Goal: Check status: Check status

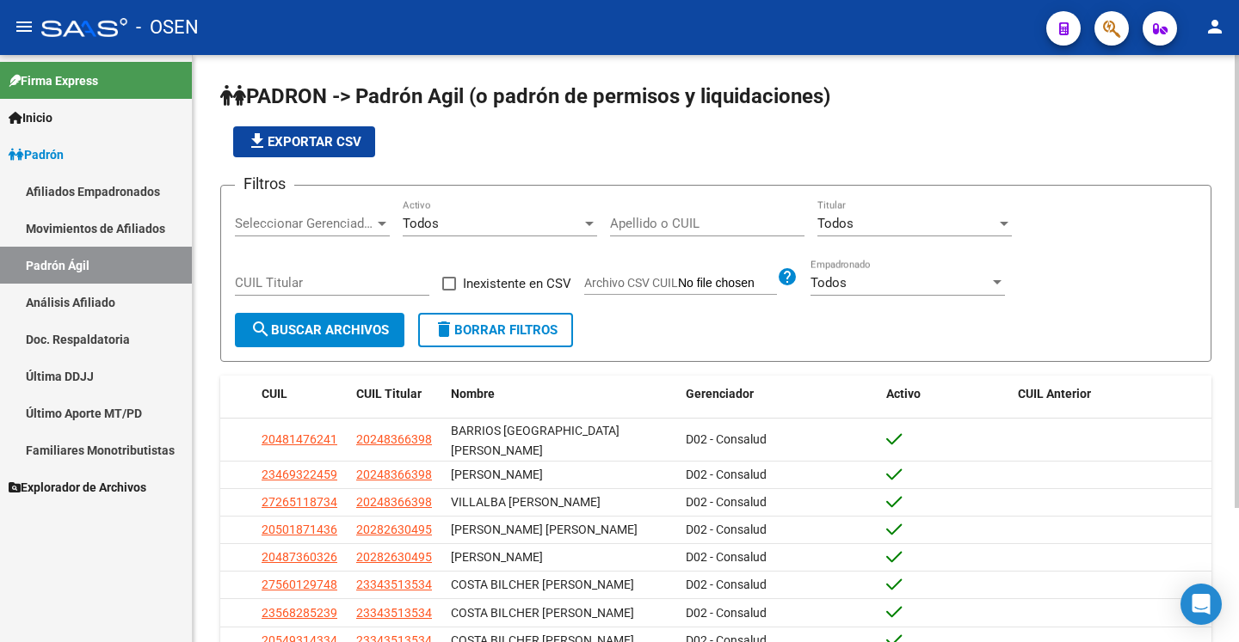
click at [673, 228] on input "Apellido o CUIL" at bounding box center [707, 223] width 194 height 15
paste input "20434896968"
click at [354, 339] on button "search Buscar Archivos" at bounding box center [319, 330] width 169 height 34
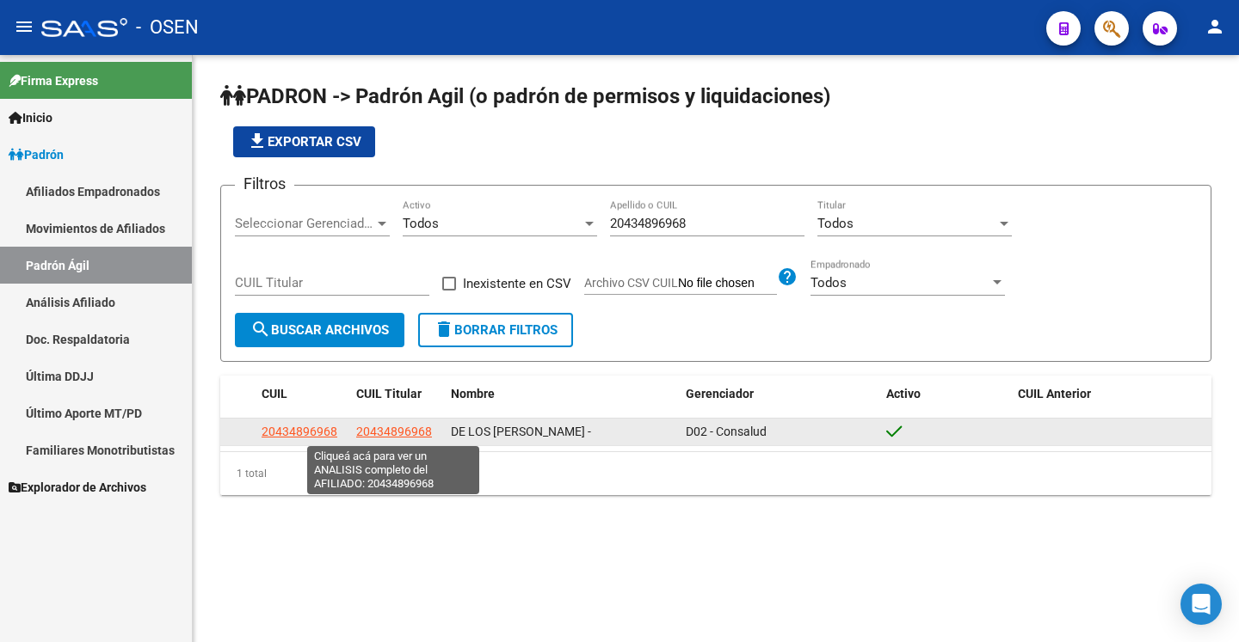
click at [405, 433] on span "20434896968" at bounding box center [394, 432] width 76 height 14
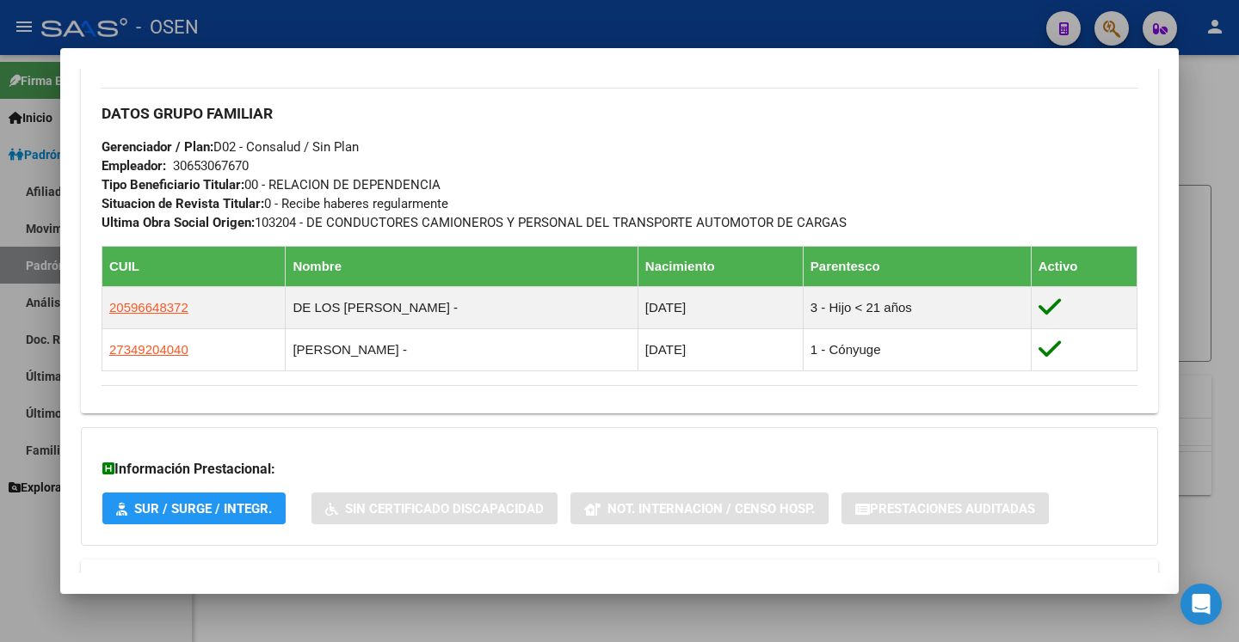
scroll to position [870, 0]
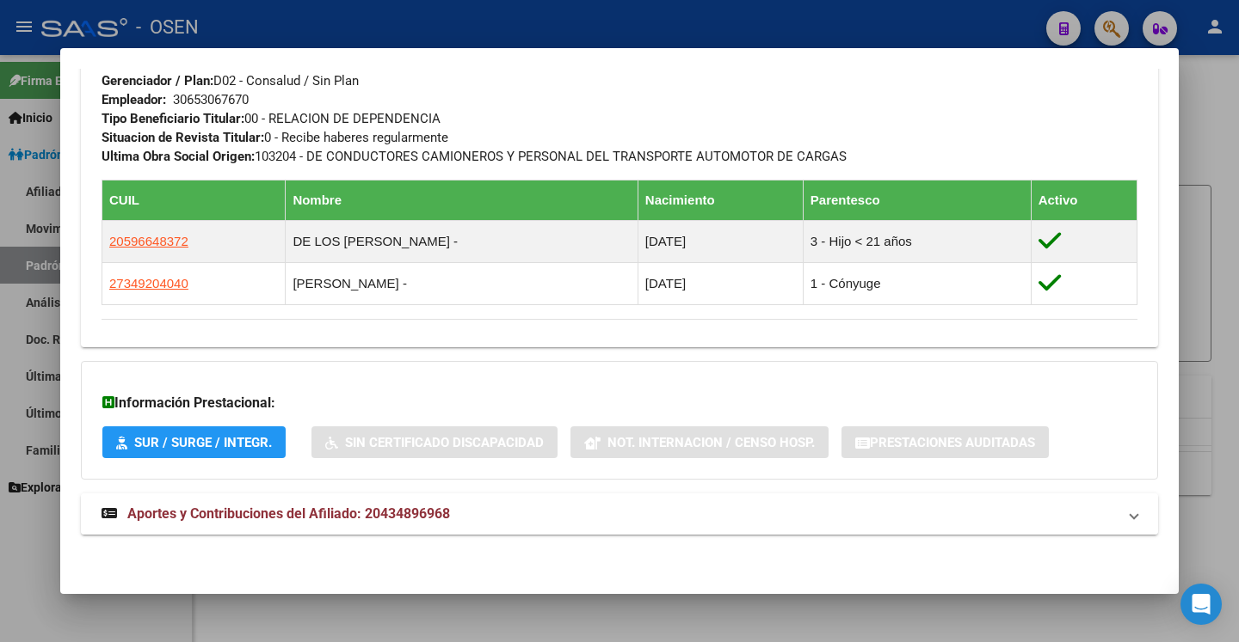
click at [643, 519] on mat-panel-title "Aportes y Contribuciones del Afiliado: 20434896968" at bounding box center [608, 514] width 1015 height 21
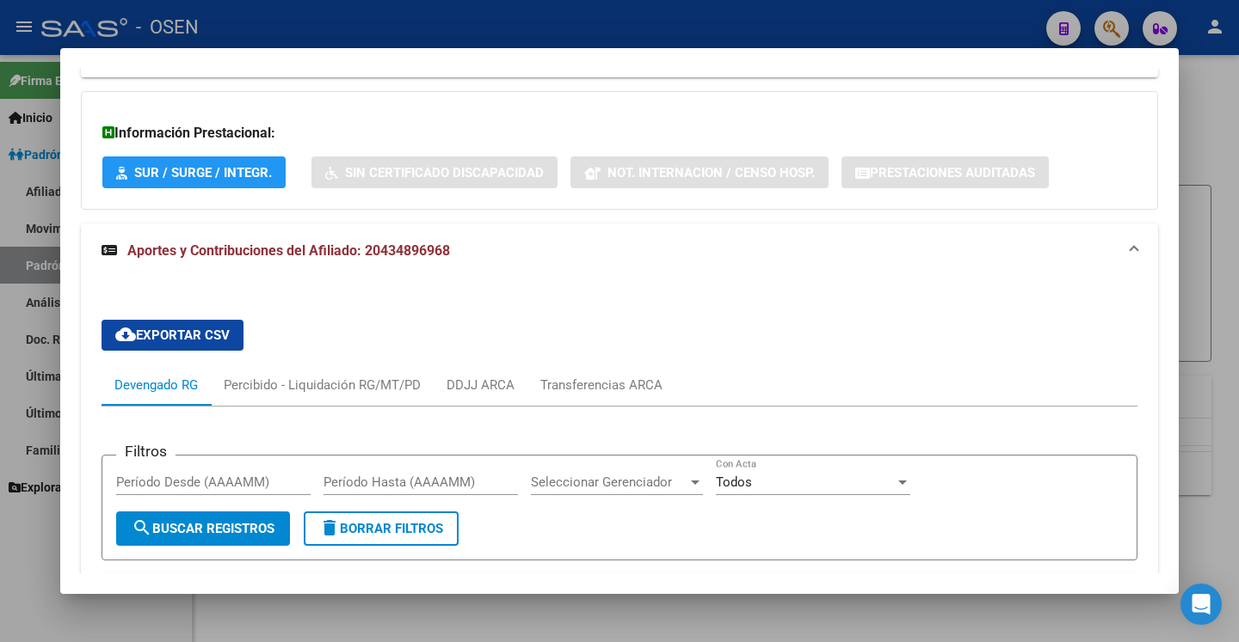
scroll to position [1140, 0]
click at [1201, 203] on div at bounding box center [619, 321] width 1239 height 642
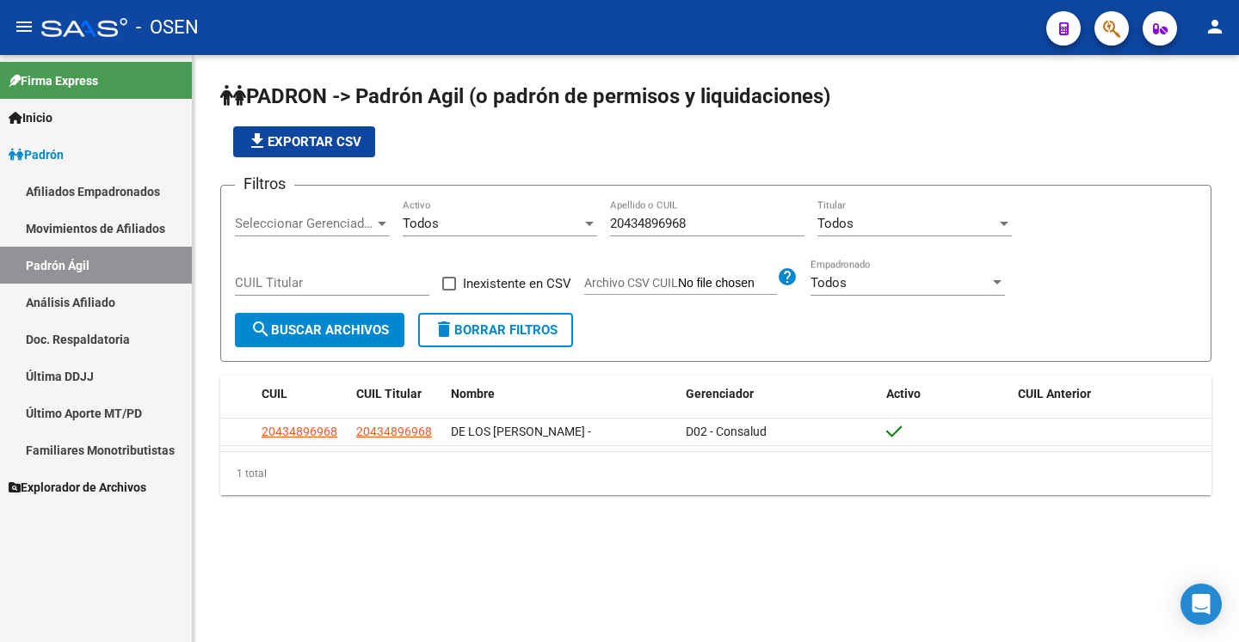
click at [648, 213] on div "20434896968 Apellido o CUIL" at bounding box center [707, 218] width 194 height 37
click at [648, 212] on div "20434896968 Apellido o CUIL" at bounding box center [707, 218] width 194 height 37
click at [642, 224] on input "20434896968" at bounding box center [707, 223] width 194 height 15
paste input "360034675"
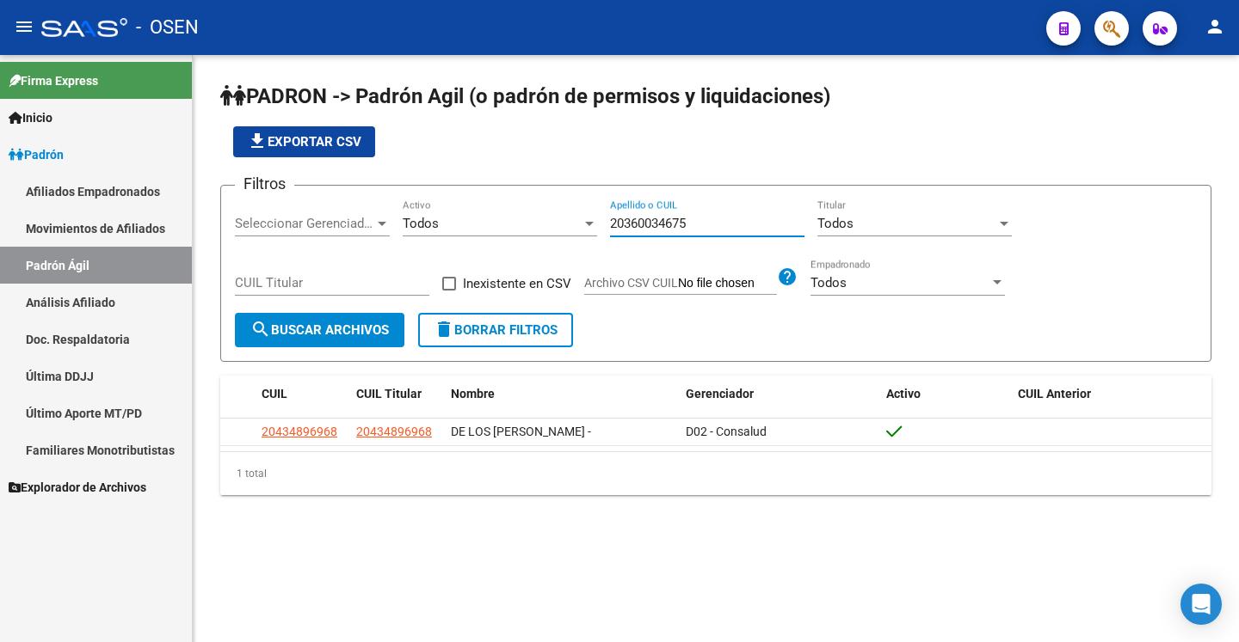
type input "20360034675"
click at [344, 334] on span "search Buscar Archivos" at bounding box center [319, 330] width 138 height 15
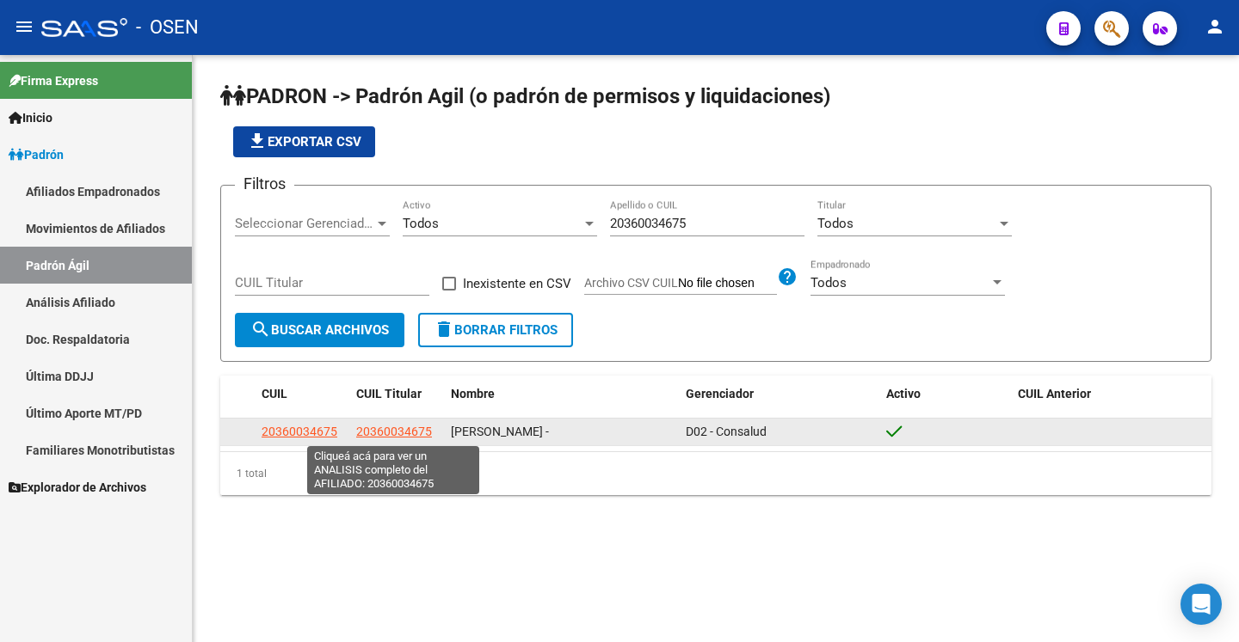
click at [391, 432] on span "20360034675" at bounding box center [394, 432] width 76 height 14
type textarea "20360034675"
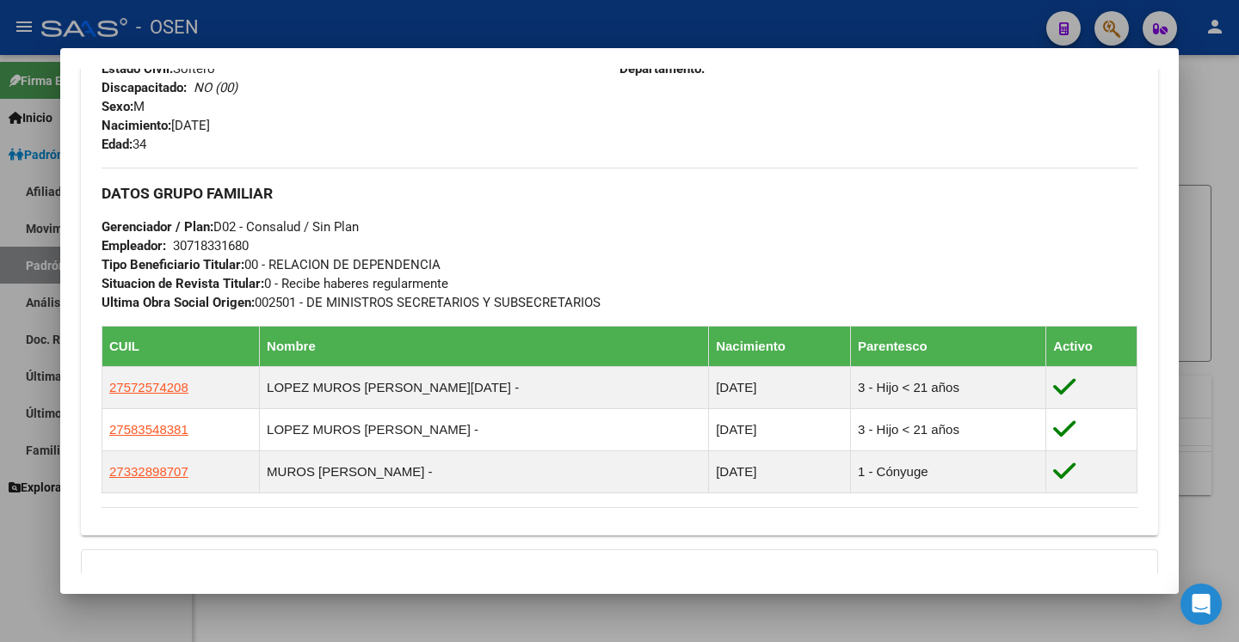
scroll to position [913, 0]
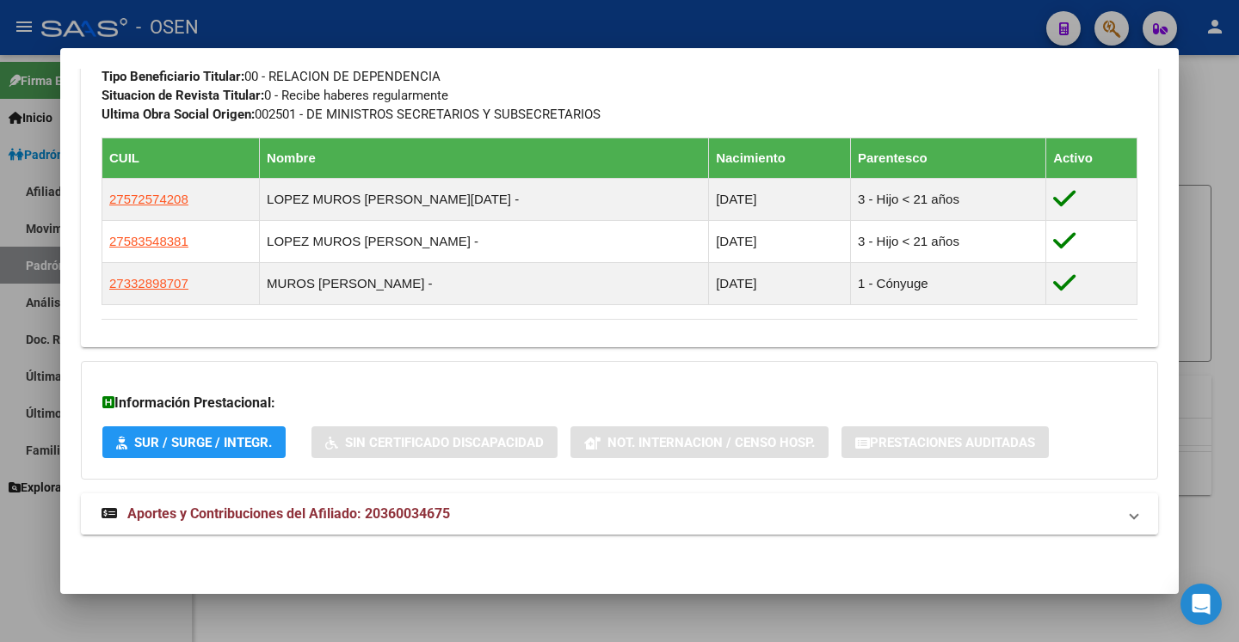
click at [413, 517] on span "Aportes y Contribuciones del Afiliado: 20360034675" at bounding box center [288, 514] width 323 height 16
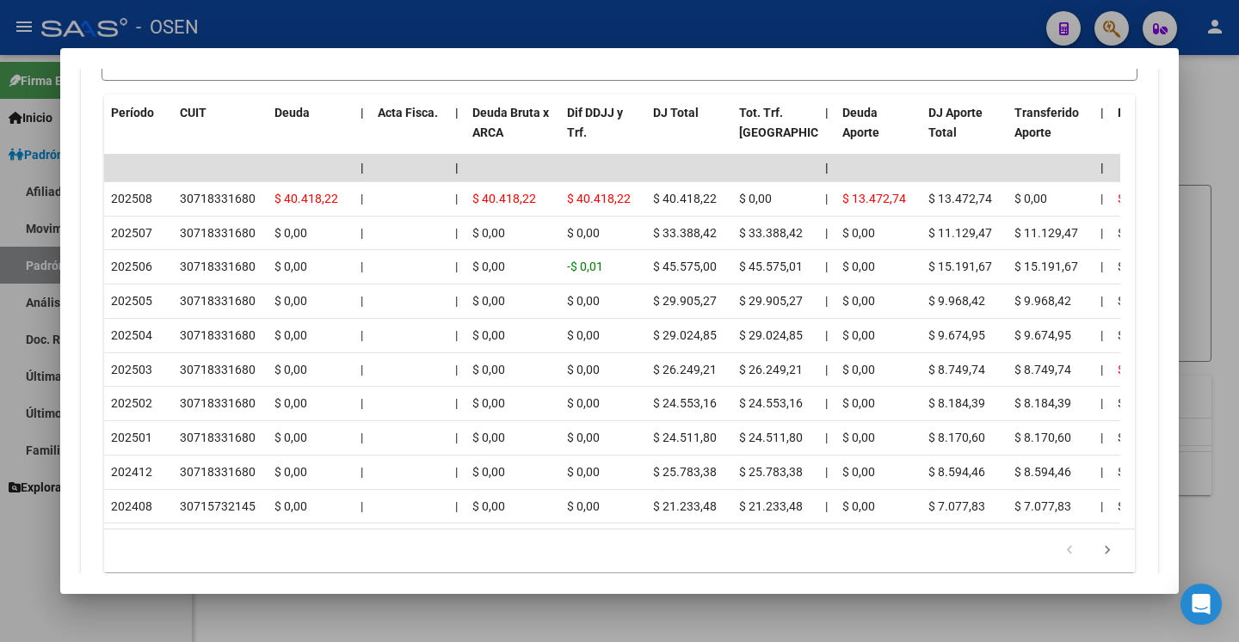
scroll to position [1630, 0]
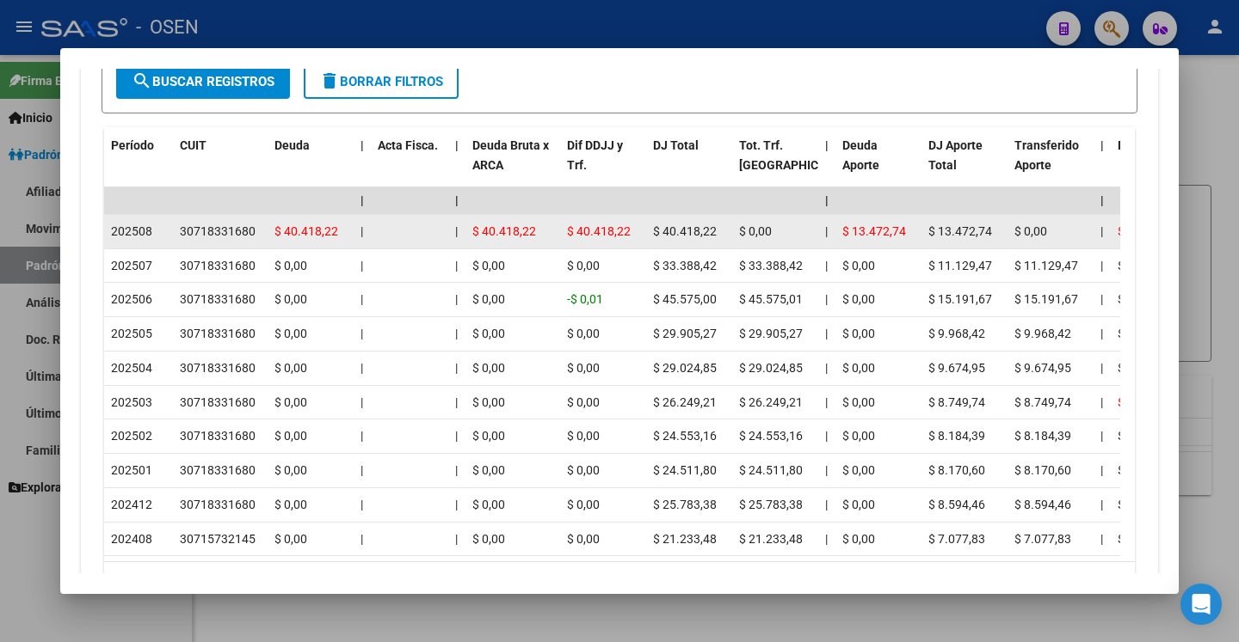
drag, startPoint x: 939, startPoint y: 231, endPoint x: 981, endPoint y: 230, distance: 42.2
click at [981, 230] on span "$ 13.472,74" at bounding box center [960, 231] width 64 height 14
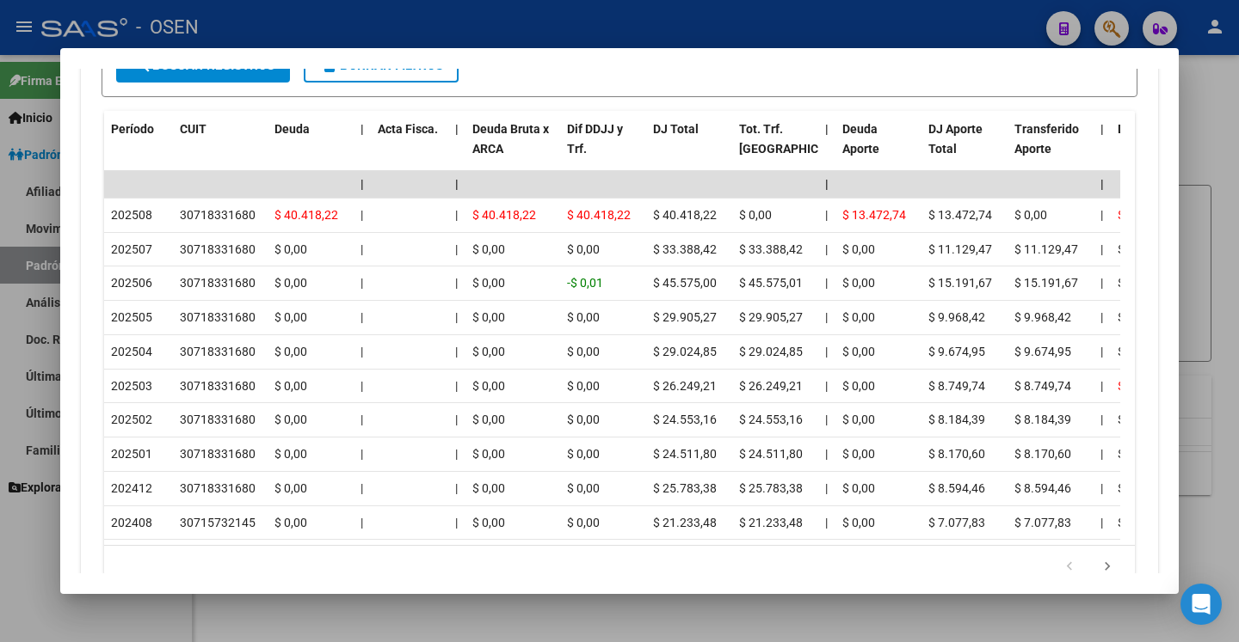
scroll to position [1642, 0]
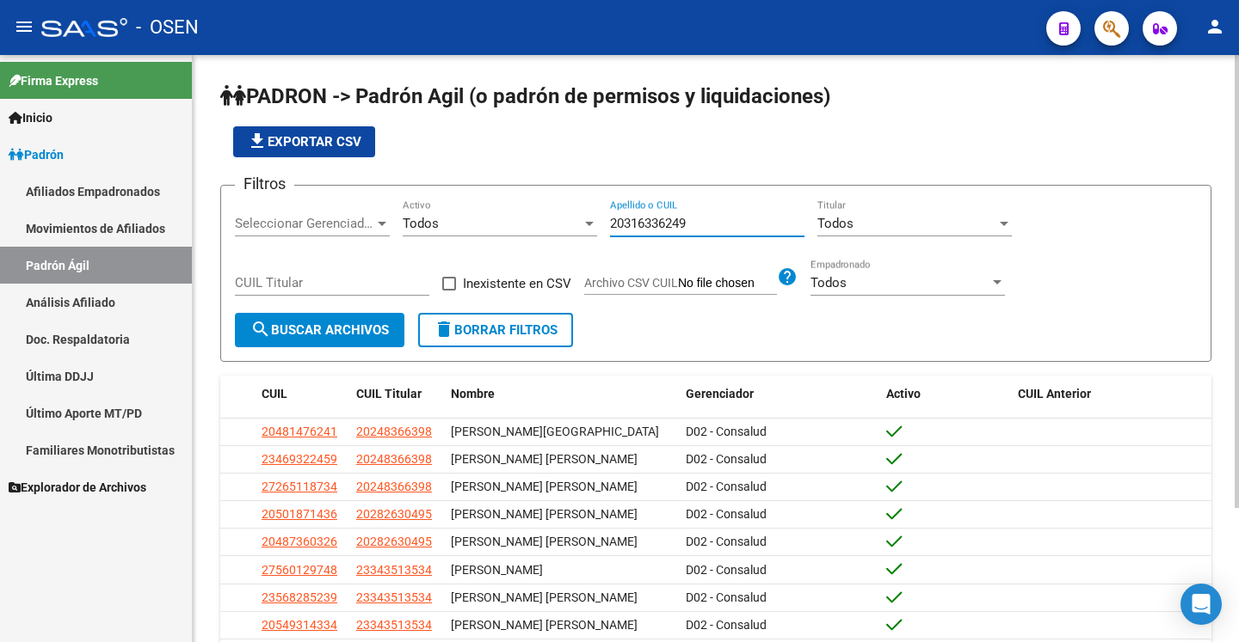
type input "20316336249"
click at [365, 334] on span "search Buscar Archivos" at bounding box center [319, 330] width 138 height 15
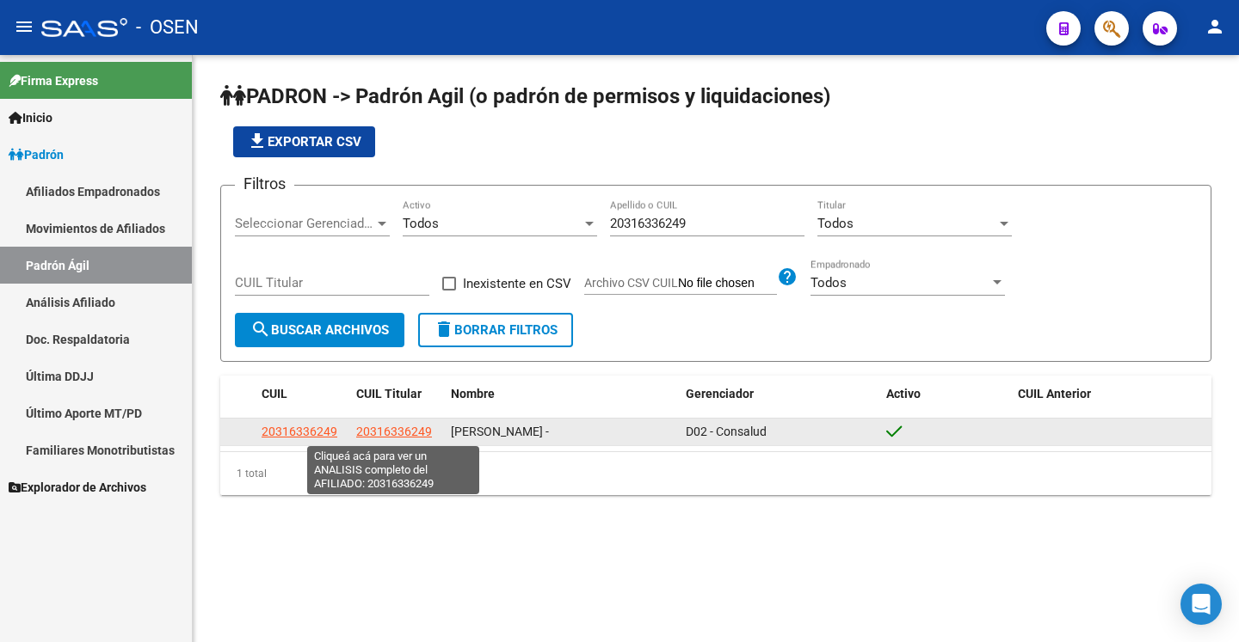
click at [386, 435] on span "20316336249" at bounding box center [394, 432] width 76 height 14
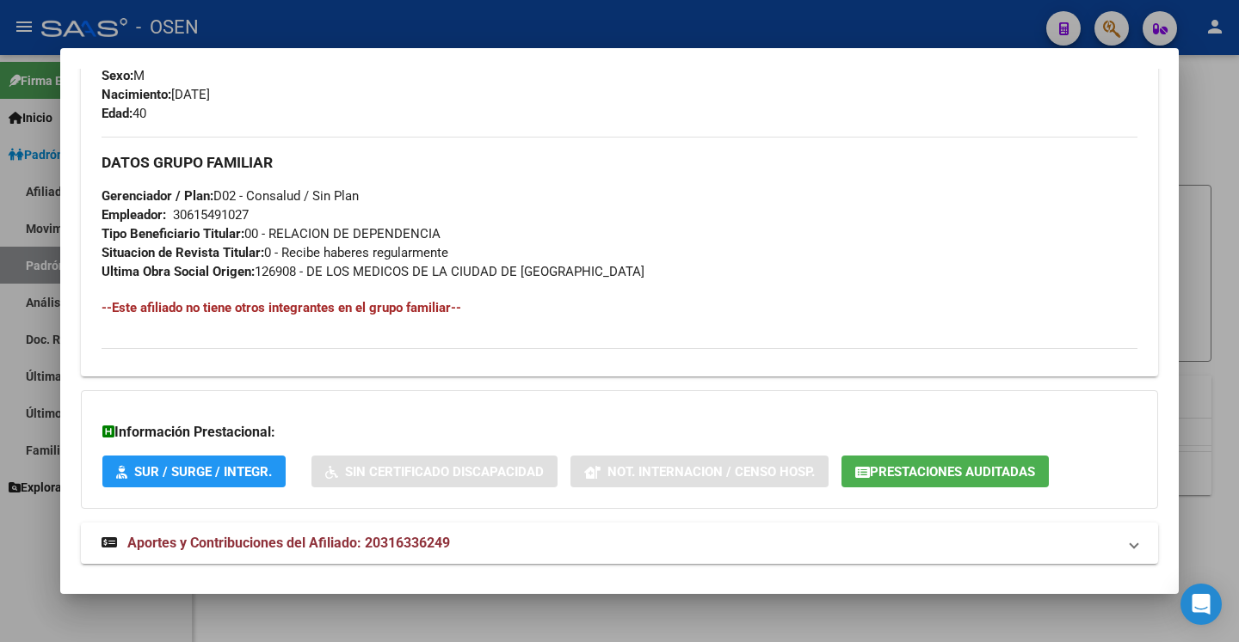
scroll to position [784, 0]
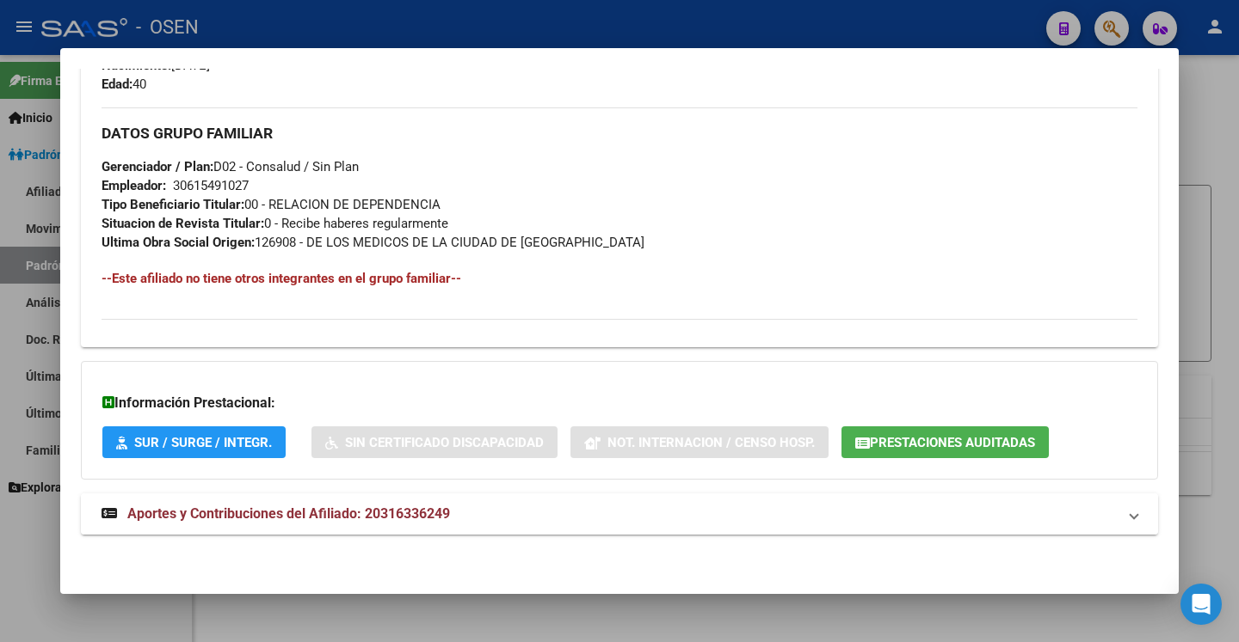
click at [858, 507] on mat-panel-title "Aportes y Contribuciones del Afiliado: 20316336249" at bounding box center [608, 514] width 1015 height 21
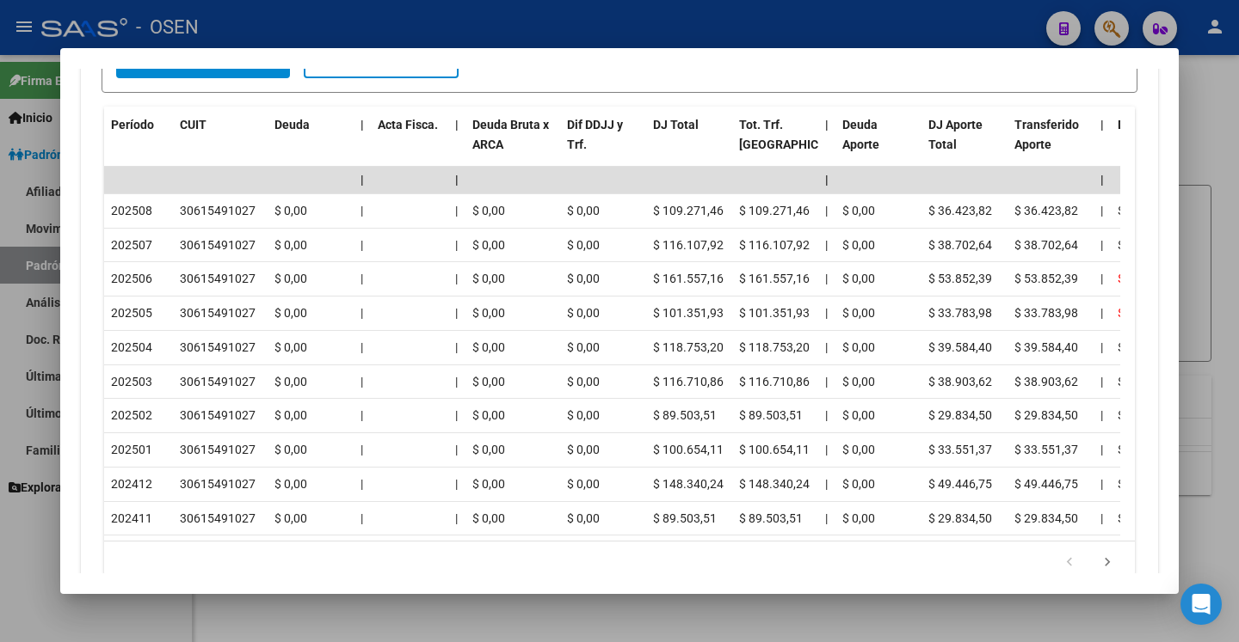
scroll to position [1510, 0]
